Goal: Transaction & Acquisition: Purchase product/service

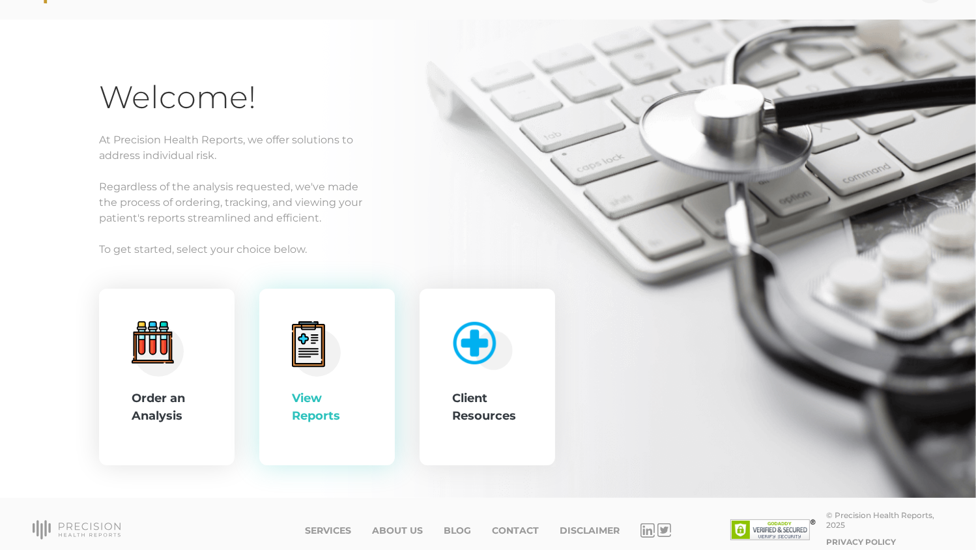
scroll to position [49, 0]
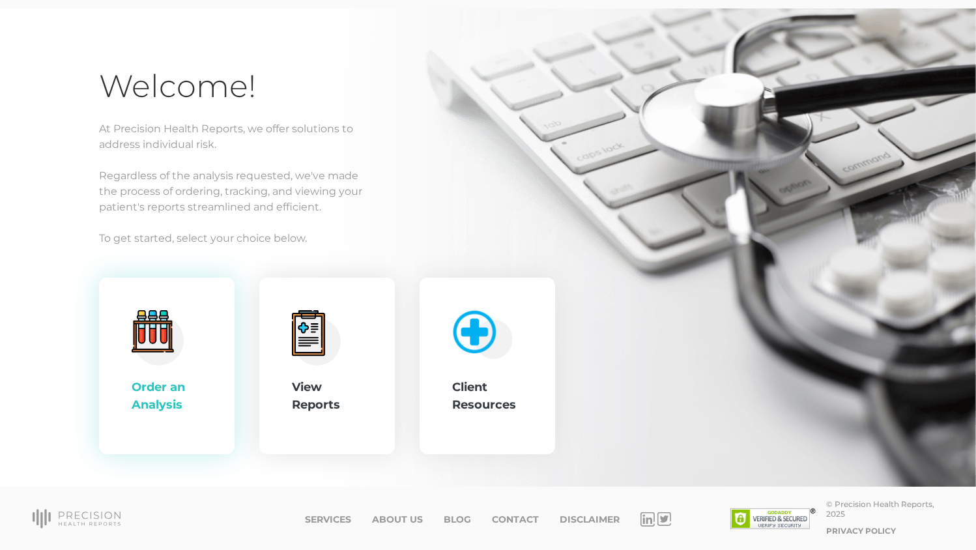
click at [156, 363] on circle at bounding box center [159, 340] width 50 height 50
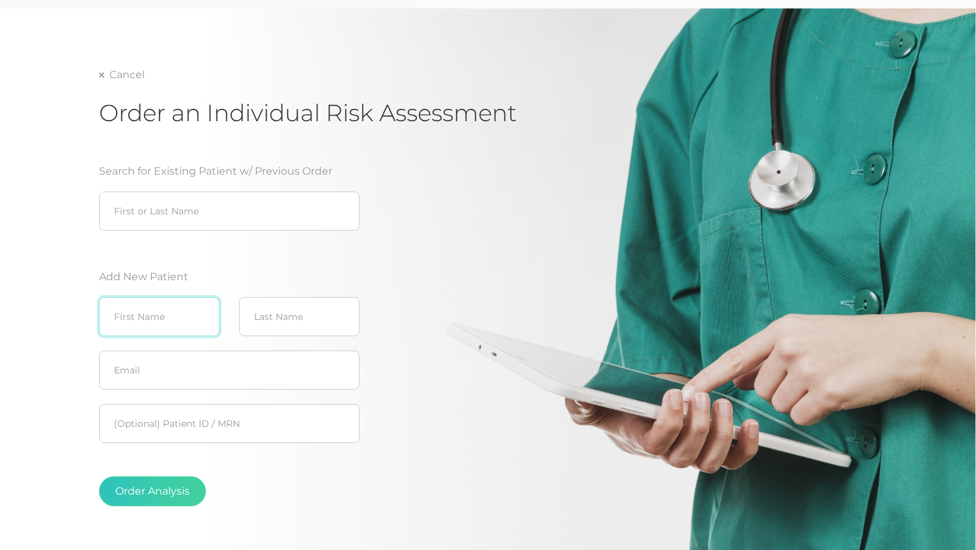
click at [134, 320] on input "text" at bounding box center [159, 316] width 120 height 39
type input "[PERSON_NAME]"
click at [286, 311] on input "text" at bounding box center [299, 316] width 120 height 39
type input "Brown"
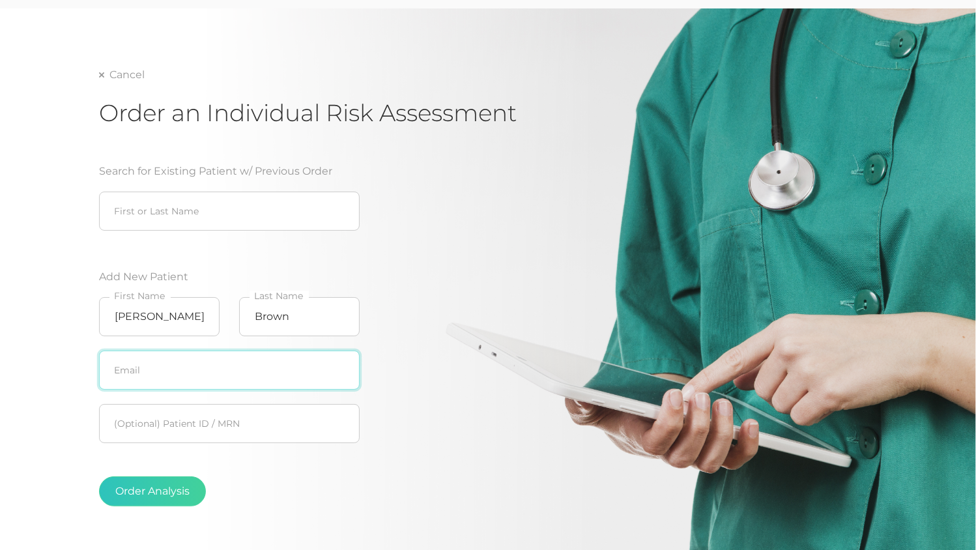
click at [223, 361] on input "text" at bounding box center [229, 369] width 261 height 39
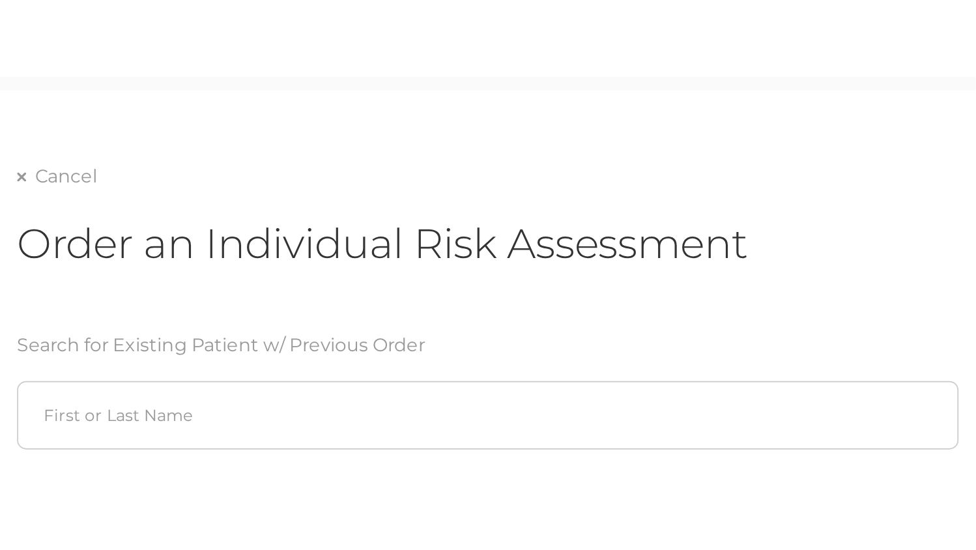
scroll to position [50, 0]
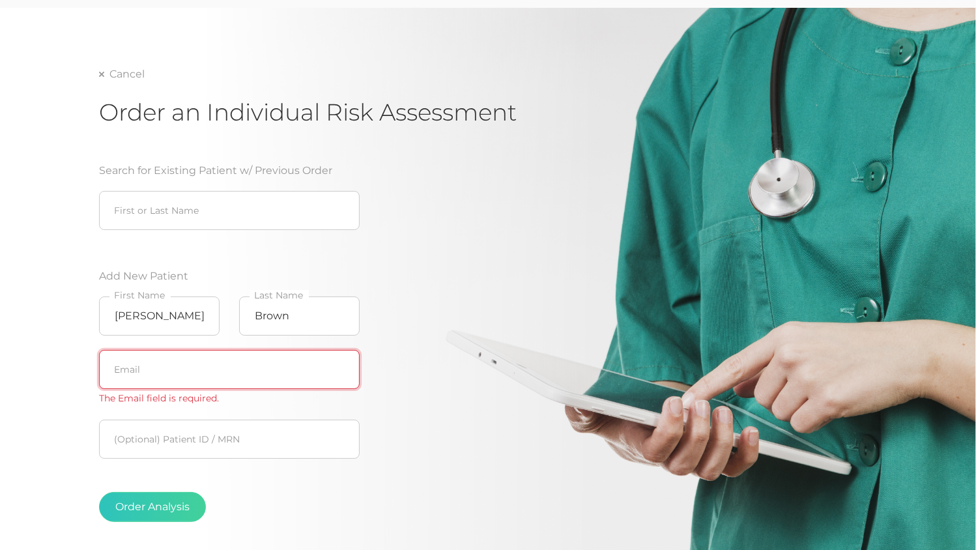
click at [219, 361] on input "text" at bounding box center [229, 369] width 261 height 39
paste input "[PERSON_NAME][EMAIL_ADDRESS][DOMAIN_NAME]"
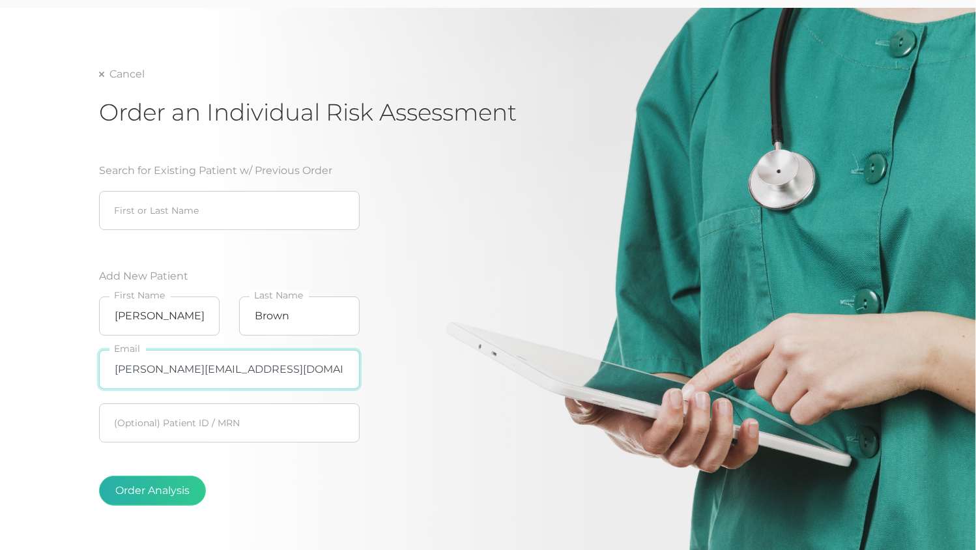
type input "[PERSON_NAME][EMAIL_ADDRESS][DOMAIN_NAME]"
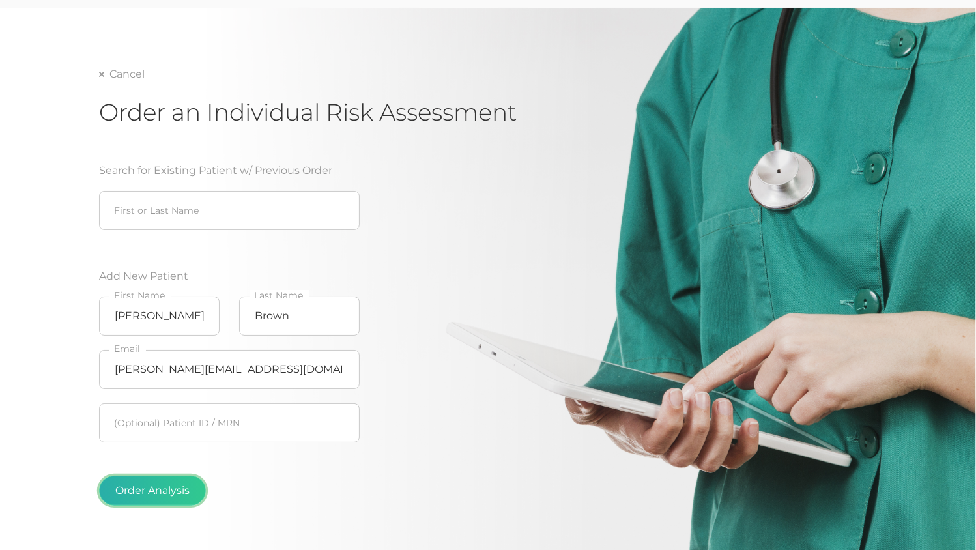
click at [151, 488] on button "Order Analysis" at bounding box center [152, 490] width 107 height 30
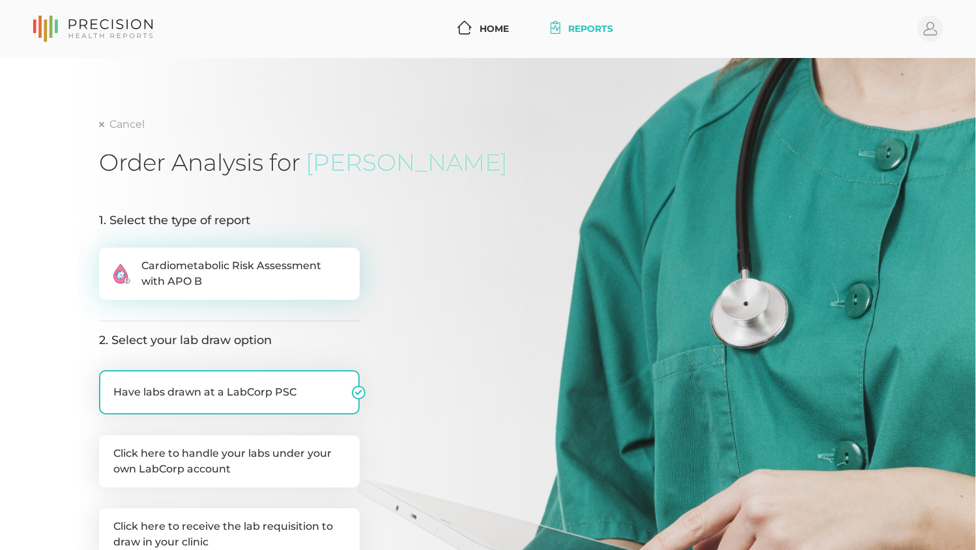
click at [212, 283] on span "Cardiometabolic Risk Assessment with APO B" at bounding box center [243, 273] width 204 height 31
click at [109, 261] on input ".cls-2{fill:#fa759e}.cls-4{fill:#ffd7e5}.cls-8{fill:#3a2c60} Cardiometabolic Ri…" at bounding box center [104, 253] width 10 height 13
radio input "true"
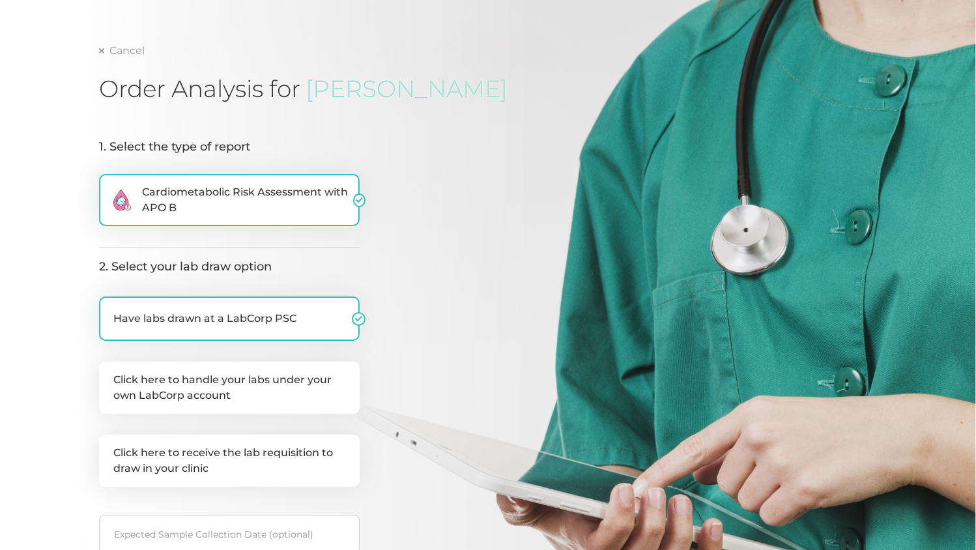
scroll to position [130, 0]
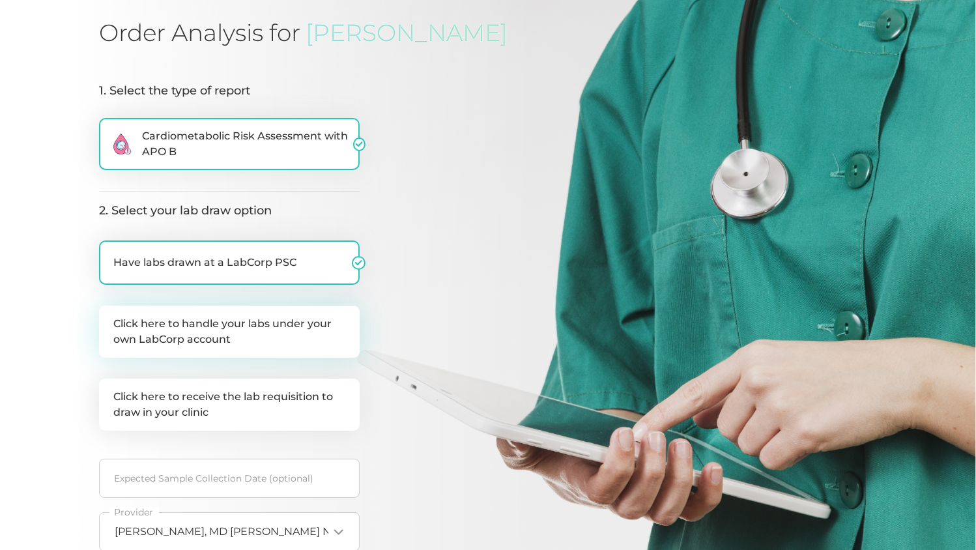
click at [298, 329] on label "Click here to handle your labs under your own LabCorp account" at bounding box center [229, 331] width 261 height 52
click at [109, 318] on input "Click here to handle your labs under your own LabCorp account" at bounding box center [104, 311] width 10 height 13
checkbox input "true"
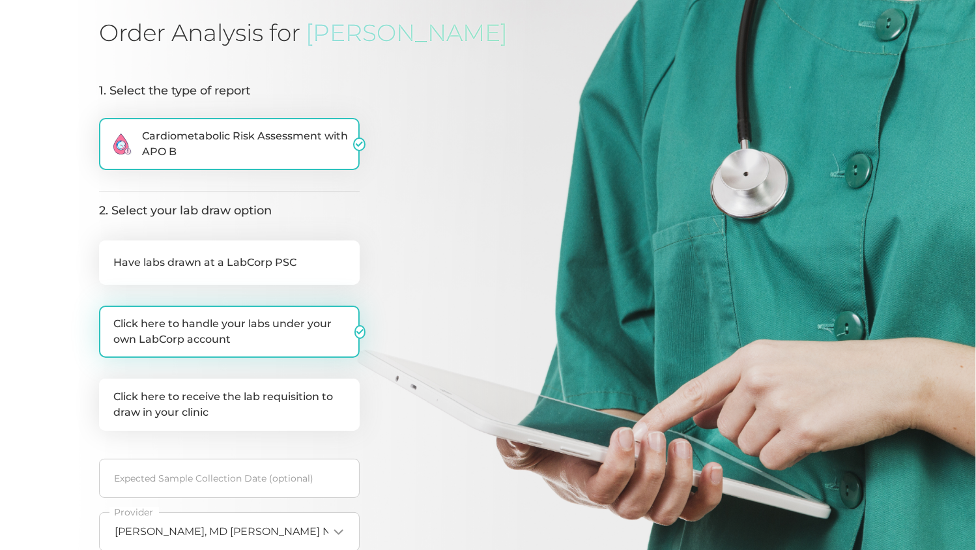
checkbox input "false"
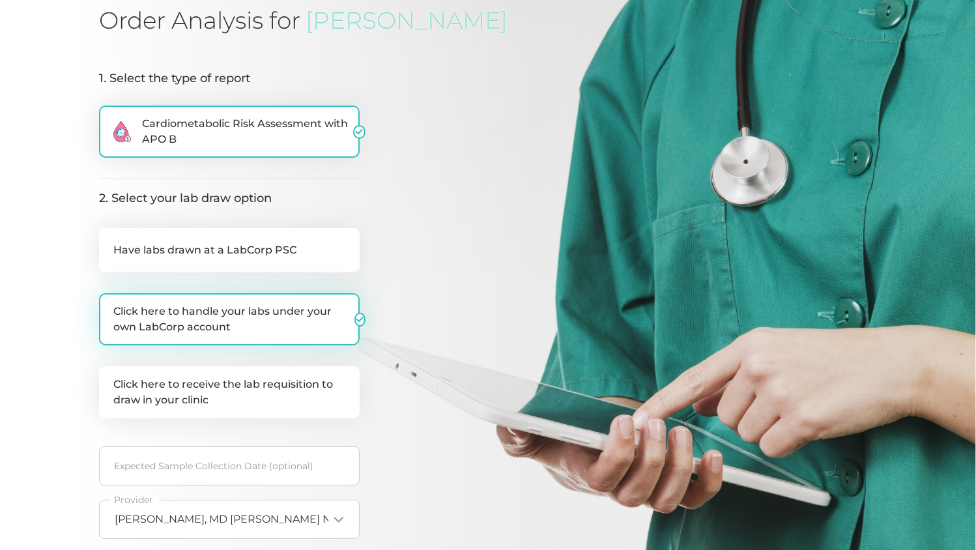
scroll to position [325, 0]
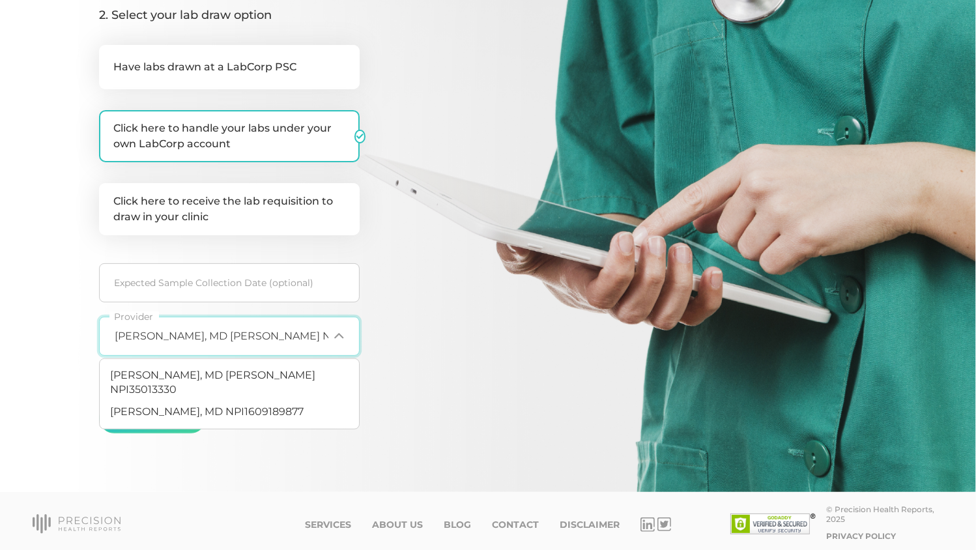
click at [229, 353] on div "[PERSON_NAME], MD [PERSON_NAME] NPI35013330 Loading..." at bounding box center [229, 336] width 261 height 39
click at [228, 405] on span "[PERSON_NAME], MD NPI1609189877" at bounding box center [206, 411] width 193 height 12
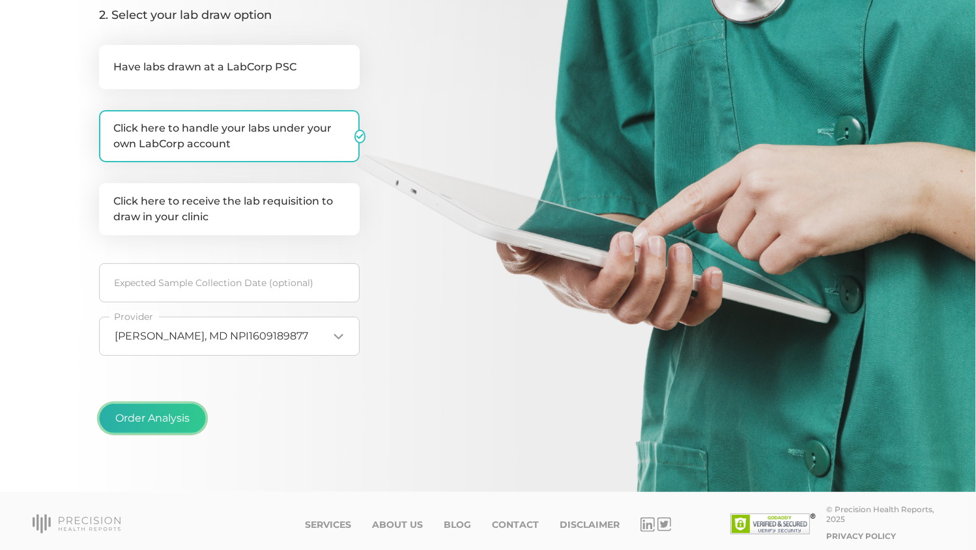
click at [147, 406] on button "Order Analysis" at bounding box center [152, 418] width 107 height 30
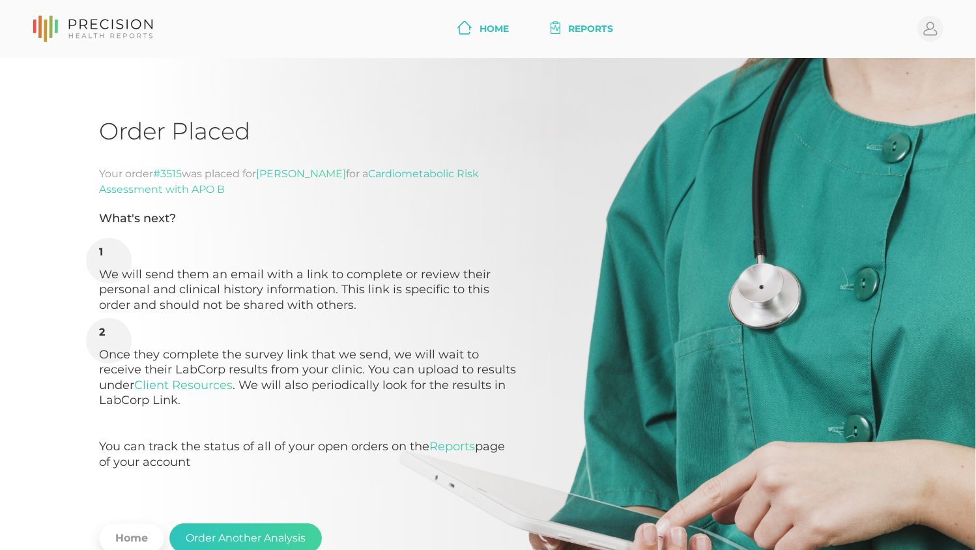
click at [502, 19] on link "Home" at bounding box center [483, 29] width 62 height 24
